Goal: Task Accomplishment & Management: Use online tool/utility

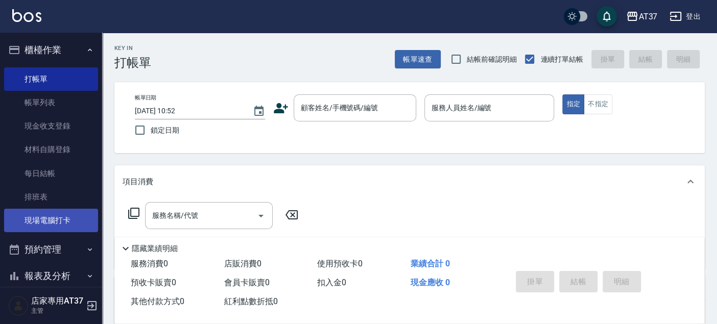
click at [56, 217] on link "現場電腦打卡" at bounding box center [51, 220] width 94 height 23
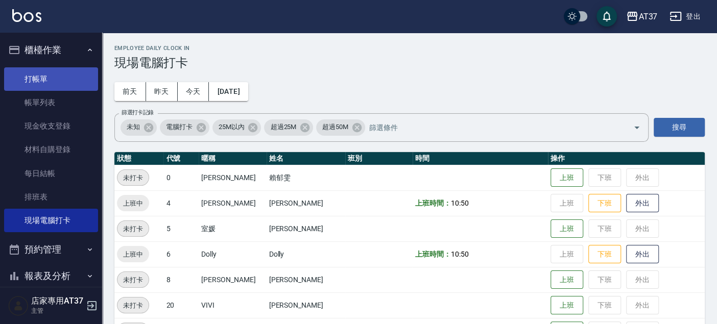
click at [47, 74] on link "打帳單" at bounding box center [51, 78] width 94 height 23
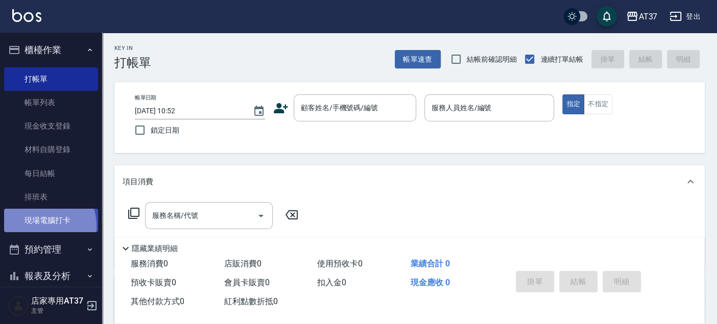
click at [38, 226] on link "現場電腦打卡" at bounding box center [51, 220] width 94 height 23
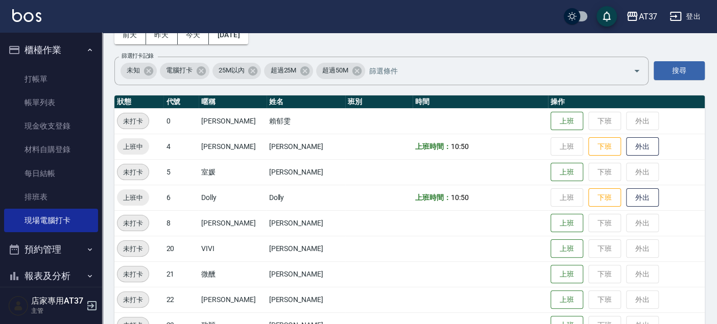
scroll to position [113, 0]
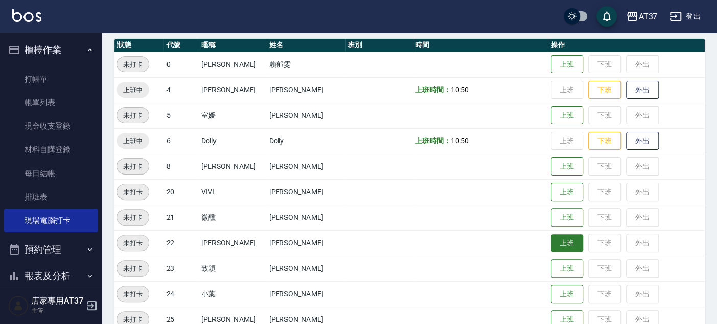
click at [554, 243] on button "上班" at bounding box center [567, 243] width 33 height 18
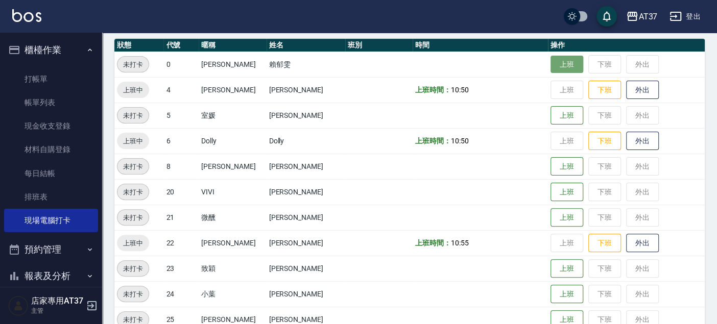
click at [561, 61] on button "上班" at bounding box center [567, 65] width 33 height 18
